Goal: Information Seeking & Learning: Learn about a topic

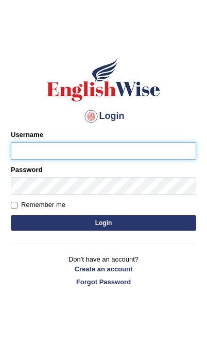
click at [84, 155] on input "Username" at bounding box center [103, 151] width 185 height 18
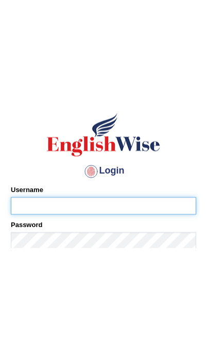
scroll to position [11, 0]
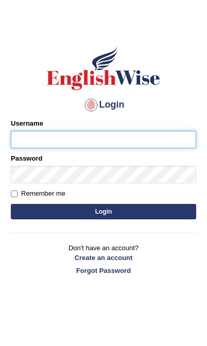
type input "[PERSON_NAME]"
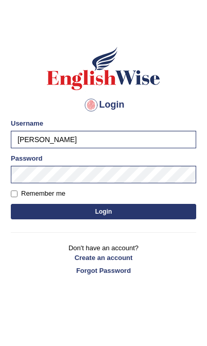
click at [153, 212] on button "Login" at bounding box center [103, 211] width 185 height 15
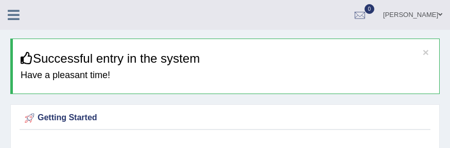
click at [14, 15] on icon at bounding box center [14, 14] width 12 height 13
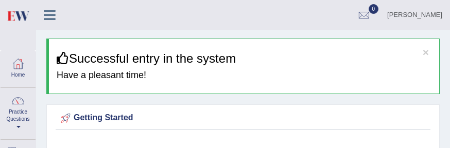
click at [19, 120] on link "Practice Questions" at bounding box center [18, 112] width 35 height 48
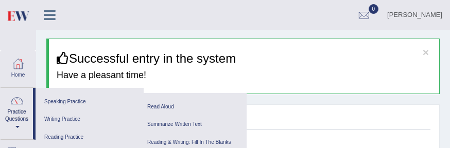
click at [205, 140] on link "Reading & Writing: Fill In The Blanks" at bounding box center [193, 143] width 98 height 18
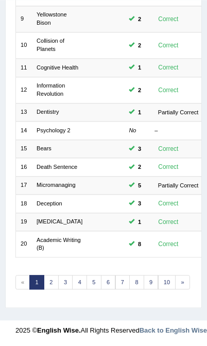
scroll to position [332, 0]
click at [52, 148] on link "2" at bounding box center [51, 282] width 15 height 14
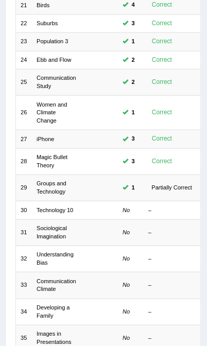
scroll to position [174, 0]
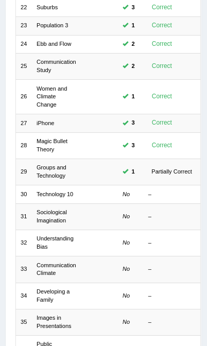
click at [53, 174] on link "Groups and Technology" at bounding box center [52, 171] width 30 height 14
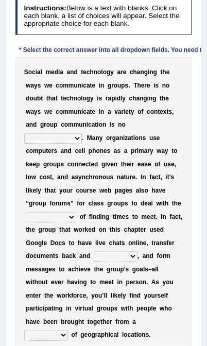
scroll to position [208, 0]
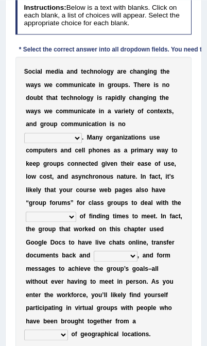
click at [59, 143] on select "exception exemplification extradition excursion" at bounding box center [53, 138] width 58 height 10
select select "extradition"
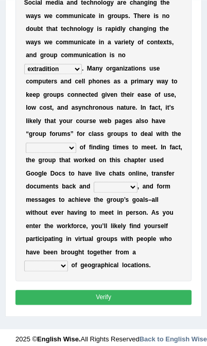
click at [71, 74] on select "exception exemplification extradition excursion" at bounding box center [53, 69] width 58 height 10
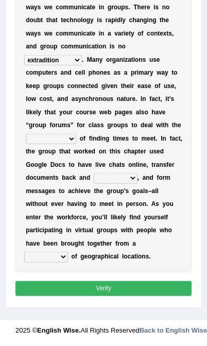
scroll to position [327, 0]
click at [63, 144] on select "localities liabilities complexities causalities" at bounding box center [51, 139] width 50 height 10
select select "localities"
click at [94, 177] on select "fill forth toward beyond" at bounding box center [116, 178] width 44 height 10
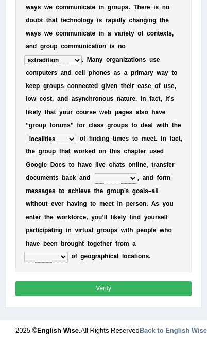
select select "beyond"
click at [57, 256] on select "form variety kind variation" at bounding box center [46, 257] width 44 height 10
select select "kind"
click at [119, 292] on button "Verify" at bounding box center [103, 288] width 177 height 15
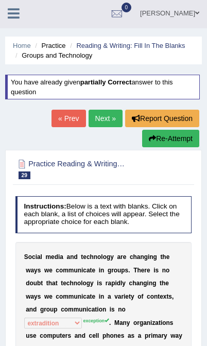
scroll to position [0, 0]
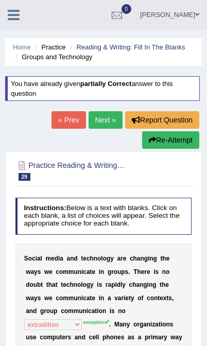
click at [176, 140] on button "Re-Attempt" at bounding box center [170, 140] width 57 height 18
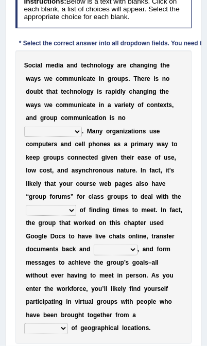
scroll to position [215, 0]
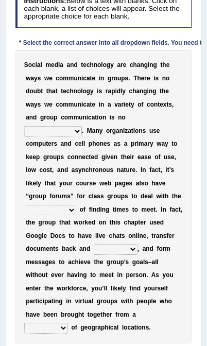
click at [76, 137] on select "exception exemplification extradition excursion" at bounding box center [53, 131] width 58 height 10
select select "exception"
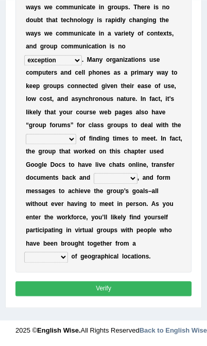
scroll to position [289, 0]
click at [64, 144] on select "localities liabilities complexities causalities" at bounding box center [51, 139] width 50 height 10
select select "complexities"
click at [94, 174] on select "fill forth toward beyond" at bounding box center [116, 178] width 44 height 10
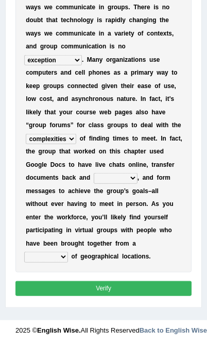
scroll to position [348, 0]
select select "forth"
click at [55, 255] on select "form variety kind variation" at bounding box center [46, 257] width 44 height 10
select select "variety"
click at [121, 291] on button "Verify" at bounding box center [103, 288] width 177 height 15
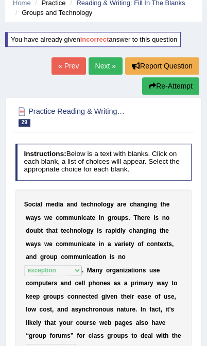
scroll to position [44, 0]
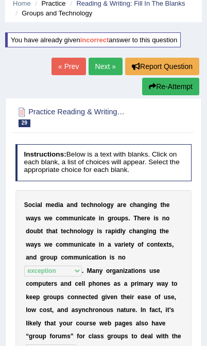
click at [115, 68] on link "Next »" at bounding box center [106, 67] width 34 height 18
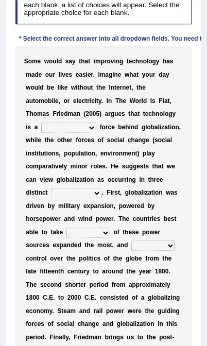
scroll to position [179, 0]
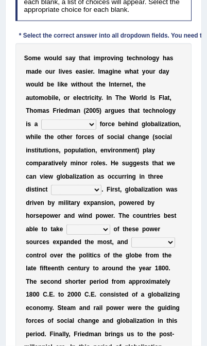
click at [63, 130] on select "driving demeaning distinguishing demanding" at bounding box center [68, 125] width 55 height 10
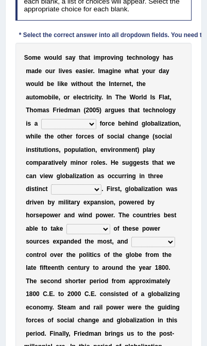
select select "driving"
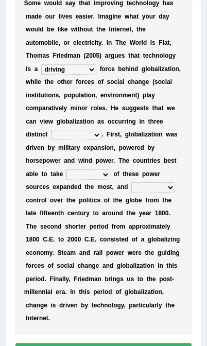
scroll to position [234, 0]
click at [58, 140] on select "periods periodicals perspectives perceptions" at bounding box center [76, 135] width 50 height 10
select select "periodicals"
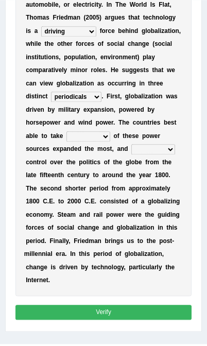
scroll to position [272, 0]
click at [110, 142] on select "action advantage account care" at bounding box center [88, 136] width 44 height 10
select select "advantage"
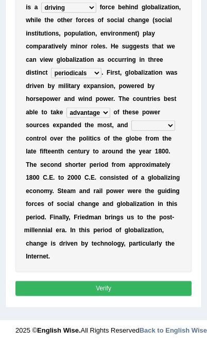
scroll to position [319, 0]
click at [131, 131] on select "exist extract exert expect" at bounding box center [153, 126] width 44 height 10
select select "expect"
click at [124, 294] on button "Verify" at bounding box center [103, 288] width 177 height 15
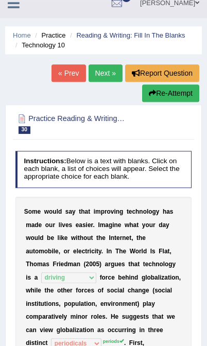
scroll to position [12, 0]
click at [183, 91] on button "Re-Attempt" at bounding box center [170, 93] width 57 height 18
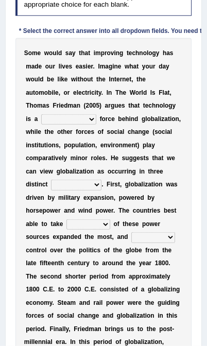
scroll to position [227, 0]
click at [65, 125] on select "driving demeaning distinguishing demanding" at bounding box center [68, 119] width 55 height 10
select select "driving"
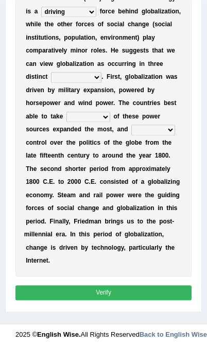
scroll to position [334, 0]
click at [63, 82] on select "periods periodicals perspectives perceptions" at bounding box center [76, 77] width 50 height 10
select select "perceptions"
click at [110, 122] on select "action advantage account care" at bounding box center [88, 117] width 44 height 10
select select "advantage"
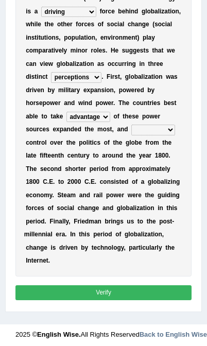
click at [131, 135] on select "exist extract exert expect" at bounding box center [153, 130] width 44 height 10
select select "exert"
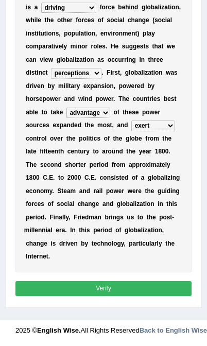
click at [138, 286] on button "Verify" at bounding box center [103, 288] width 177 height 15
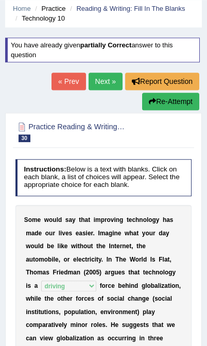
scroll to position [39, 0]
click at [172, 105] on button "Re-Attempt" at bounding box center [170, 102] width 57 height 18
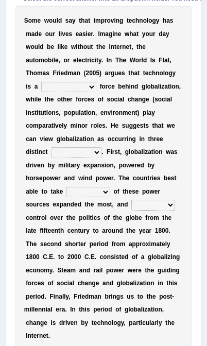
scroll to position [264, 0]
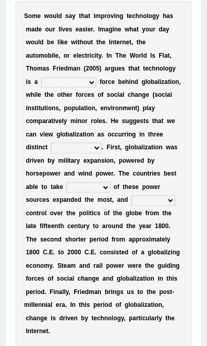
click at [66, 153] on select "periods periodicals perspectives perceptions" at bounding box center [76, 148] width 50 height 10
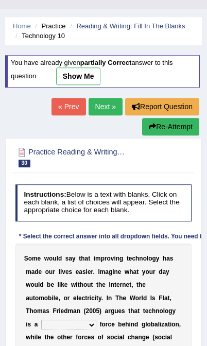
scroll to position [21, 0]
click at [101, 98] on link "Next »" at bounding box center [106, 107] width 34 height 18
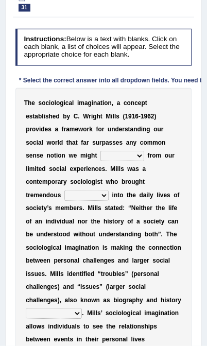
scroll to position [134, 0]
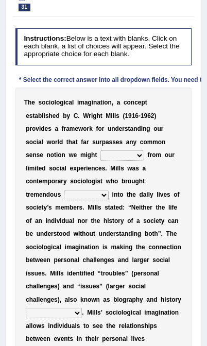
click at [100, 161] on select "depart derive describe deprive" at bounding box center [122, 155] width 44 height 10
select select "deprive"
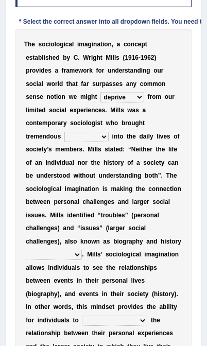
scroll to position [192, 0]
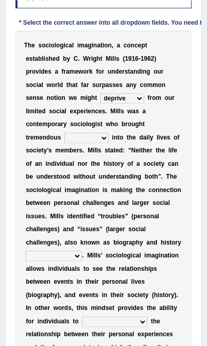
click at [64, 143] on select "sight insight comment interaction" at bounding box center [86, 138] width 44 height 10
select select "insight"
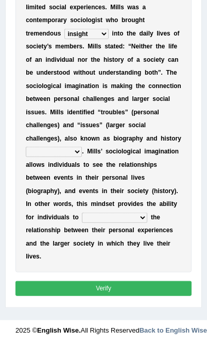
scroll to position [348, 0]
click at [82, 148] on select "accordingly collectively respectively spontaneously" at bounding box center [54, 152] width 56 height 10
select select "accordingly"
click at [82, 147] on select "accordingly collectively respectively spontaneously" at bounding box center [54, 152] width 56 height 10
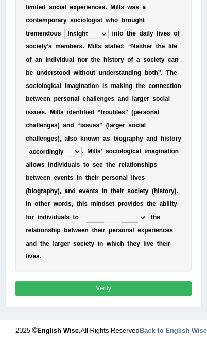
scroll to position [373, 0]
click at [82, 215] on select "commercialize capitalize realize compartmentalize" at bounding box center [114, 218] width 65 height 10
click at [84, 216] on select "commercialize capitalize realize compartmentalize" at bounding box center [114, 218] width 65 height 10
select select "realize"
click at [130, 291] on button "Verify" at bounding box center [103, 288] width 177 height 15
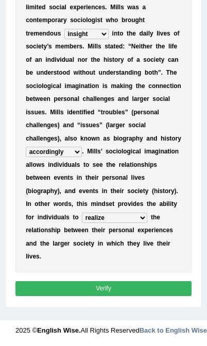
scroll to position [342, 0]
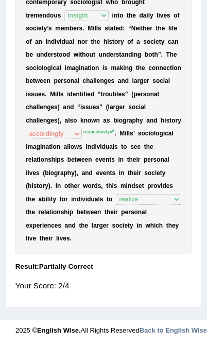
click at [29, 177] on b "i" at bounding box center [28, 173] width 2 height 7
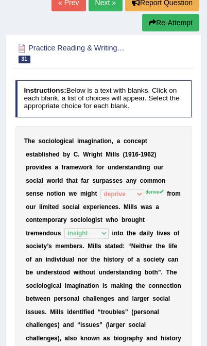
scroll to position [0, 0]
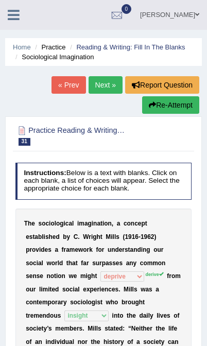
click at [106, 84] on link "Next »" at bounding box center [106, 85] width 34 height 18
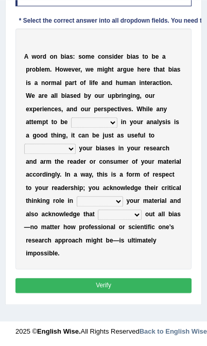
scroll to position [193, 0]
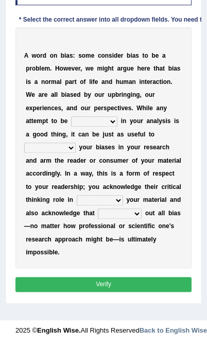
click at [71, 116] on select "objective optimistic subjective pessimistic" at bounding box center [94, 121] width 46 height 10
select select "optimistic"
click at [59, 143] on select "assume achieve acquire acknowledge" at bounding box center [50, 148] width 52 height 10
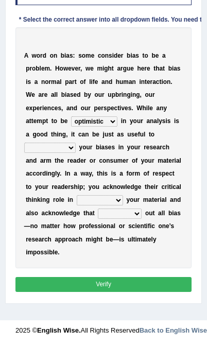
select select "acquire"
click at [112, 200] on select "contacting consuming conducting confirming" at bounding box center [100, 200] width 46 height 10
select select "conducting"
click at [119, 202] on select "contacting consuming conducting confirming" at bounding box center [100, 200] width 46 height 10
click at [142, 217] on select "phasing building ruling pushing" at bounding box center [120, 214] width 44 height 10
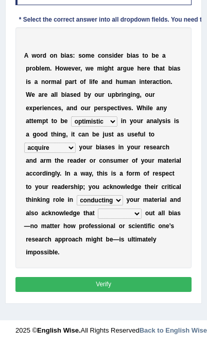
select select "pushing"
click at [124, 292] on button "Verify" at bounding box center [103, 284] width 177 height 15
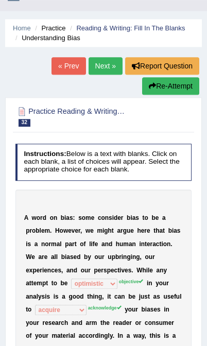
scroll to position [19, 0]
click at [111, 58] on link "Next »" at bounding box center [106, 66] width 34 height 18
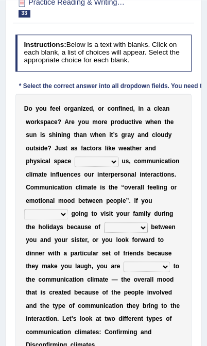
scroll to position [142, 0]
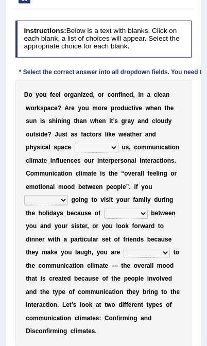
click at [81, 153] on select "improve impact impose imply" at bounding box center [97, 148] width 44 height 10
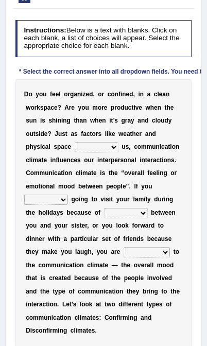
select select "impact"
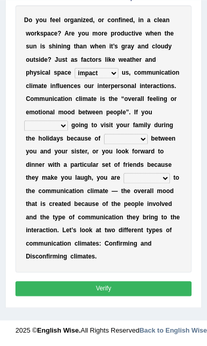
scroll to position [222, 0]
click at [68, 131] on select "dread force scare afraid" at bounding box center [46, 126] width 44 height 10
select select "force"
click at [128, 144] on select "tender tension tendency tenacity" at bounding box center [126, 139] width 44 height 10
select select "tension"
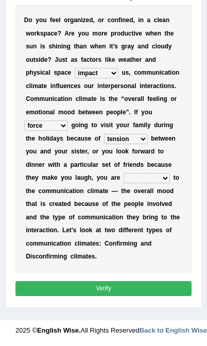
click at [124, 183] on select "relying relating responding recycling" at bounding box center [147, 178] width 46 height 10
select select "responding"
click at [122, 288] on button "Verify" at bounding box center [103, 288] width 177 height 15
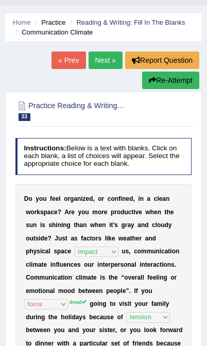
scroll to position [0, 0]
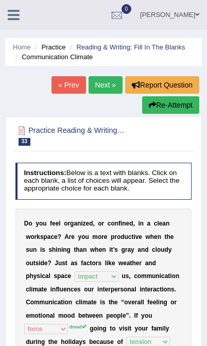
click at [98, 87] on link "Next »" at bounding box center [106, 85] width 34 height 18
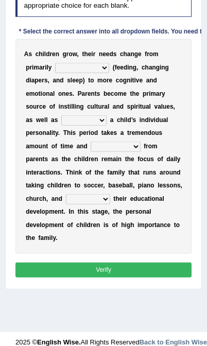
scroll to position [191, 0]
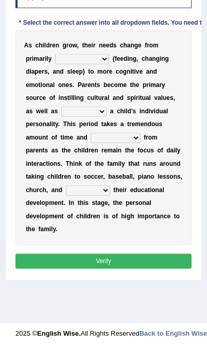
click at [93, 64] on select "psychological educational physical social" at bounding box center [82, 59] width 54 height 10
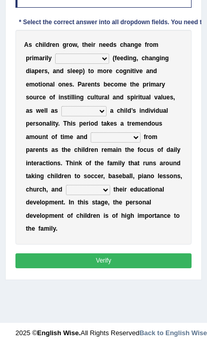
select select "psychological"
click at [97, 64] on select "psychological educational physical social" at bounding box center [82, 59] width 54 height 10
click at [107, 116] on select "caring calculating feeding fostering" at bounding box center [83, 111] width 45 height 10
select select "fostering"
click at [91, 143] on select "commitment components compliance comments" at bounding box center [115, 137] width 49 height 10
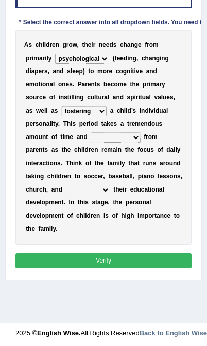
select select "commitment"
click at [110, 195] on select "granting guiding generating gaining" at bounding box center [88, 190] width 44 height 10
select select "guiding"
click at [124, 268] on button "Verify" at bounding box center [103, 260] width 177 height 15
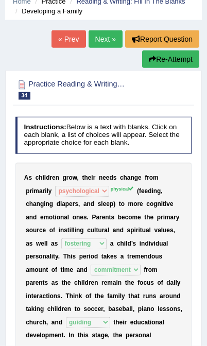
scroll to position [0, 0]
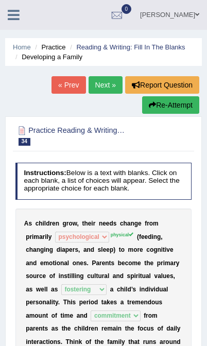
click at [100, 82] on link "Next »" at bounding box center [106, 85] width 34 height 18
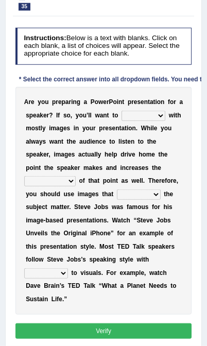
scroll to position [136, 0]
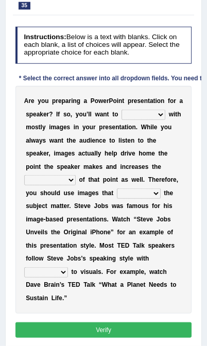
click at [122, 120] on select "stand stay stick stock" at bounding box center [144, 115] width 44 height 10
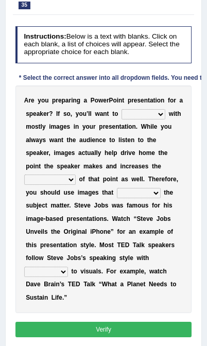
select select "stick"
click at [76, 185] on select "memorability morality mobilization mobility" at bounding box center [50, 180] width 52 height 10
select select "morality"
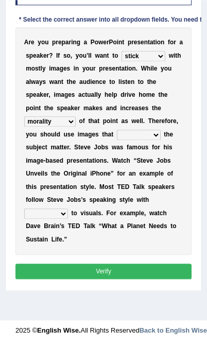
scroll to position [200, 0]
click at [117, 140] on select "suggest supply submit support" at bounding box center [139, 135] width 44 height 10
select select "support"
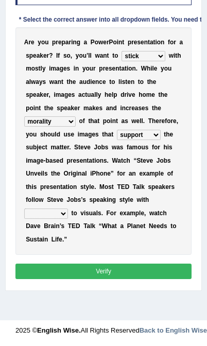
click at [68, 212] on select "regard result retrospect request" at bounding box center [46, 214] width 44 height 10
select select "regard"
click at [112, 279] on button "Verify" at bounding box center [103, 271] width 177 height 15
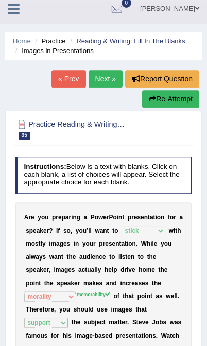
scroll to position [6, 0]
click at [104, 76] on link "Next »" at bounding box center [106, 79] width 34 height 18
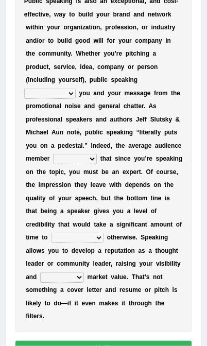
scroll to position [236, 0]
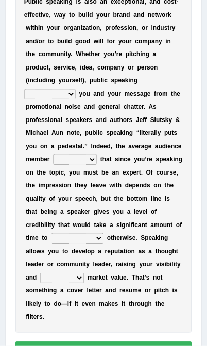
click at [76, 99] on select "differentiates disguises distributes dispute" at bounding box center [50, 94] width 52 height 10
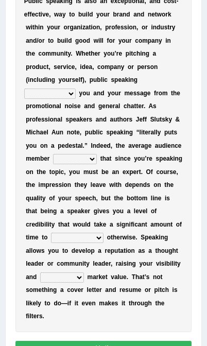
select select "differentiates"
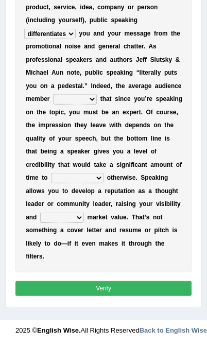
scroll to position [353, 0]
click at [53, 104] on select "assists assumes accesses assesses" at bounding box center [75, 99] width 44 height 10
select select "accesses"
click at [91, 173] on select "cultivate procrastinate communicate culminate" at bounding box center [77, 178] width 53 height 10
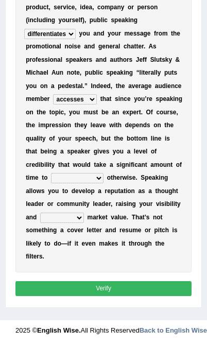
select select "communicate"
click at [76, 220] on select "perceived diagnosed recessed divided" at bounding box center [62, 218] width 44 height 10
select select "perceived"
click at [97, 291] on button "Verify" at bounding box center [103, 288] width 177 height 15
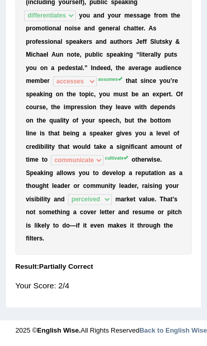
scroll to position [358, 0]
